Goal: Information Seeking & Learning: Get advice/opinions

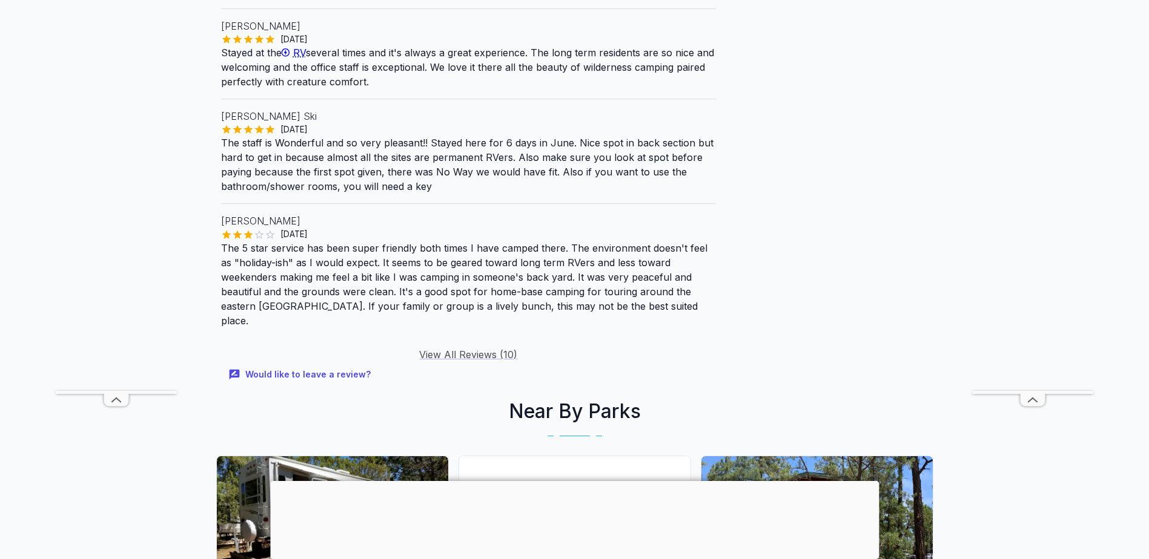
scroll to position [1695, 0]
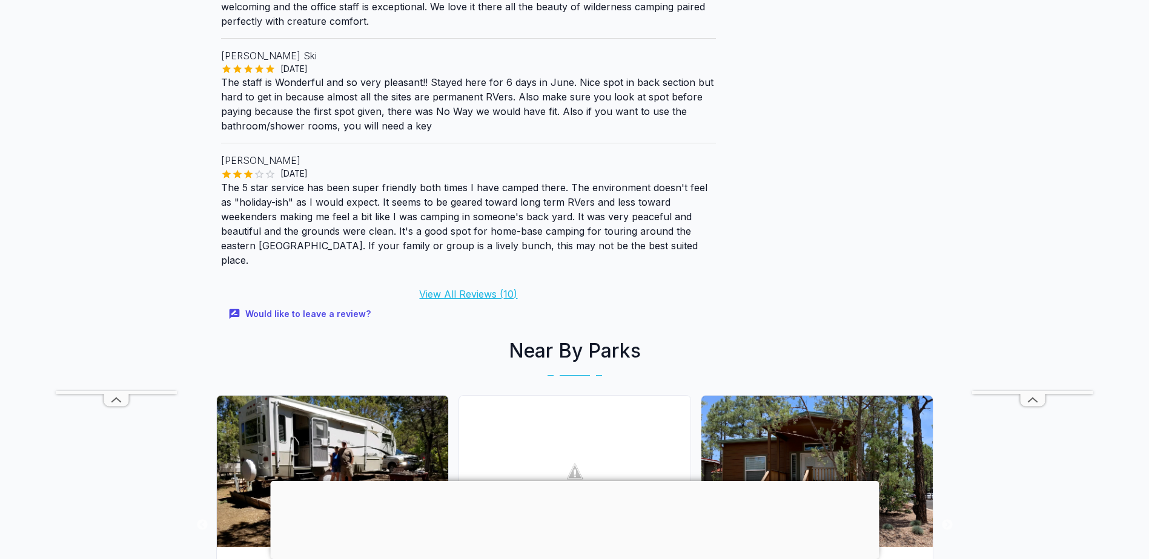
click at [480, 288] on link "View All Reviews ( 10 )" at bounding box center [468, 294] width 98 height 12
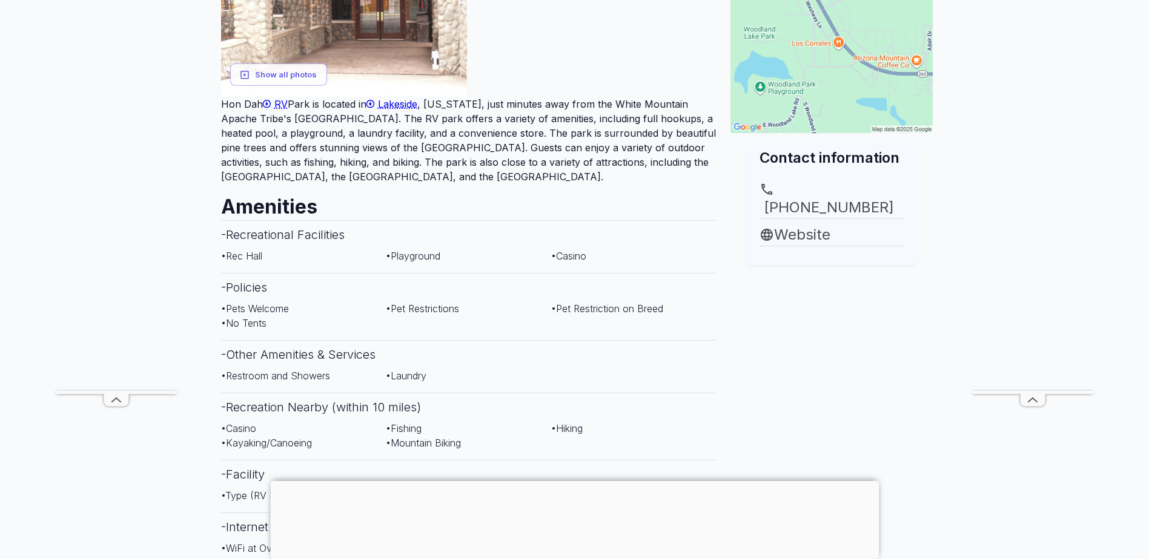
scroll to position [95, 0]
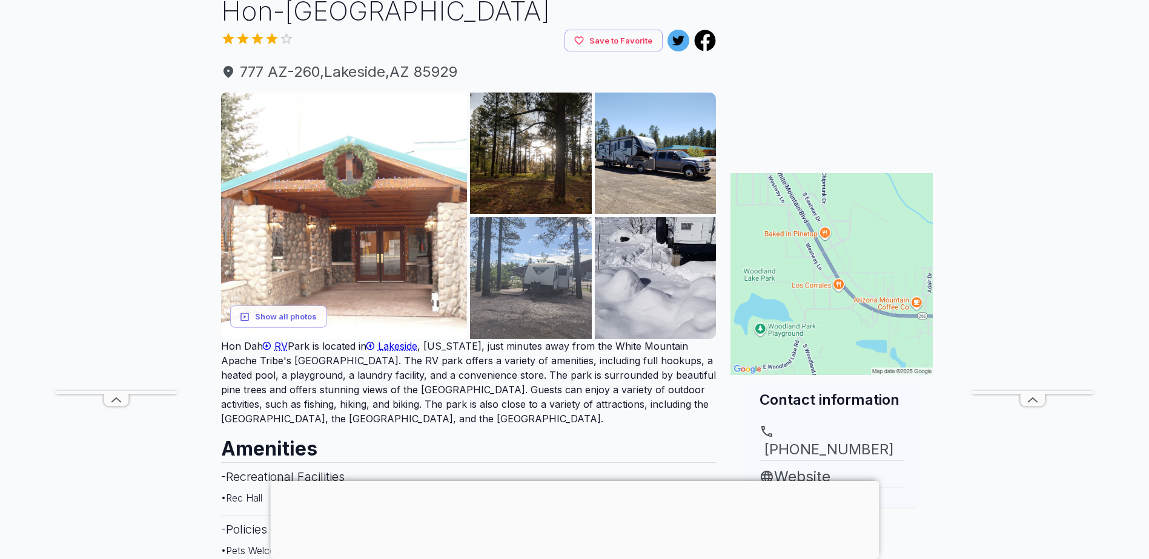
click at [527, 283] on img at bounding box center [531, 278] width 122 height 122
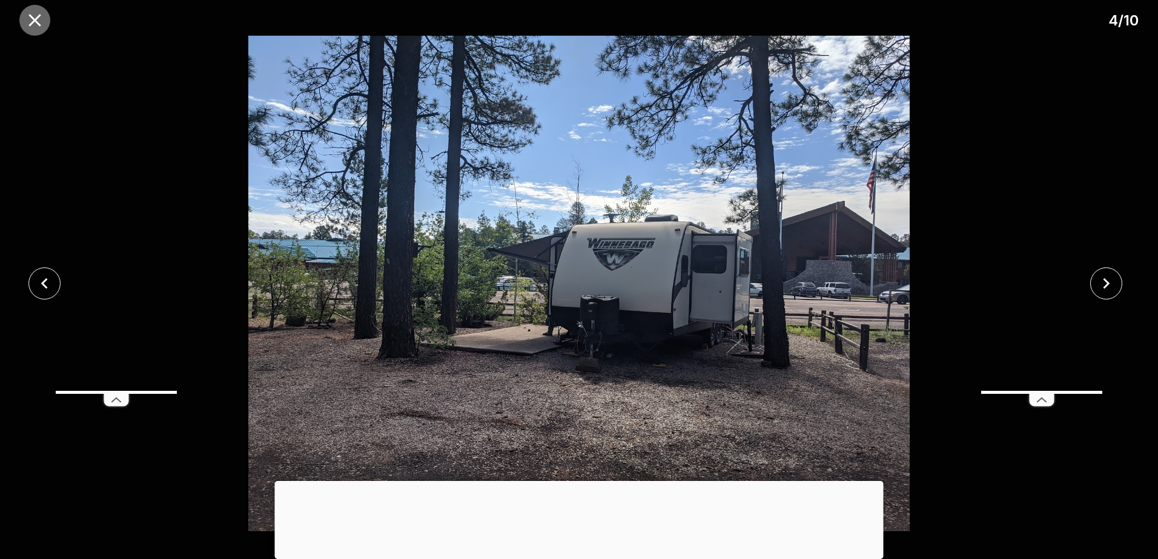
click at [38, 16] on icon "close" at bounding box center [34, 20] width 12 height 12
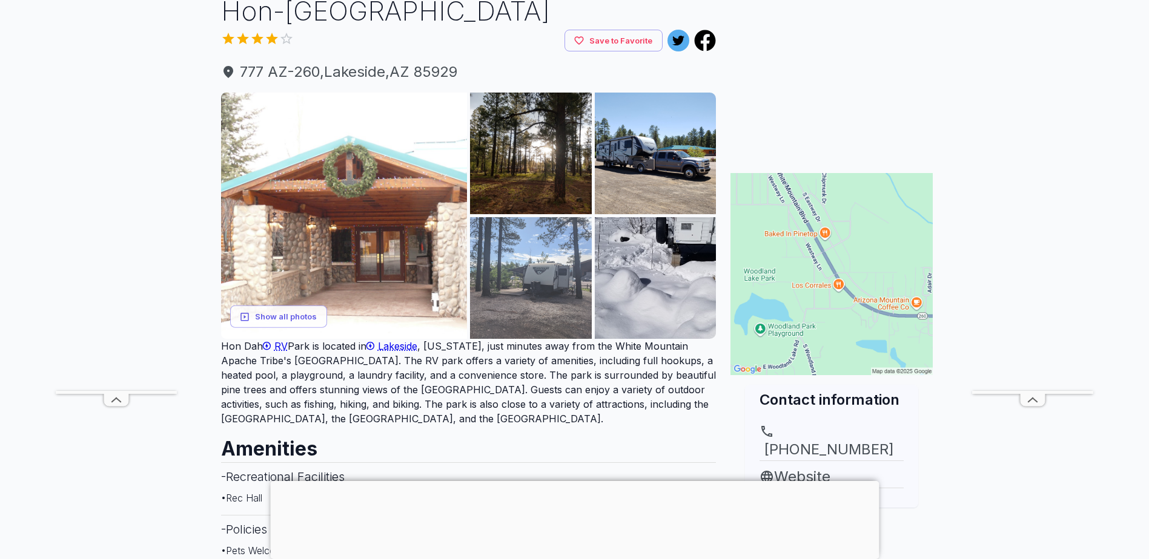
scroll to position [0, 0]
